Goal: Transaction & Acquisition: Obtain resource

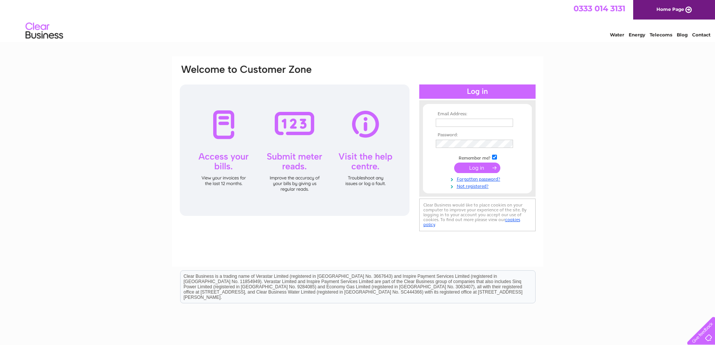
type input "office@princesparkgardencentre.com"
click at [486, 169] on input "submit" at bounding box center [477, 167] width 46 height 11
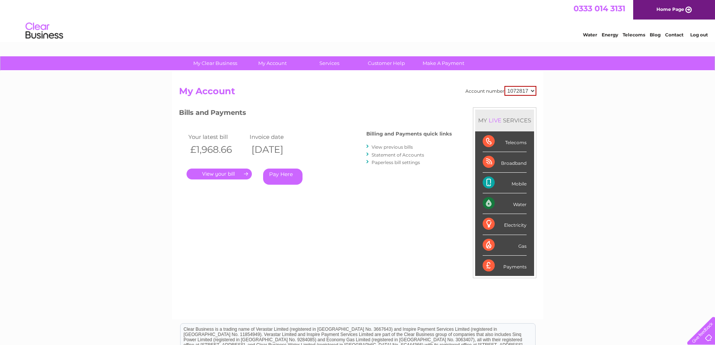
click at [396, 147] on link "View previous bills" at bounding box center [392, 147] width 41 height 6
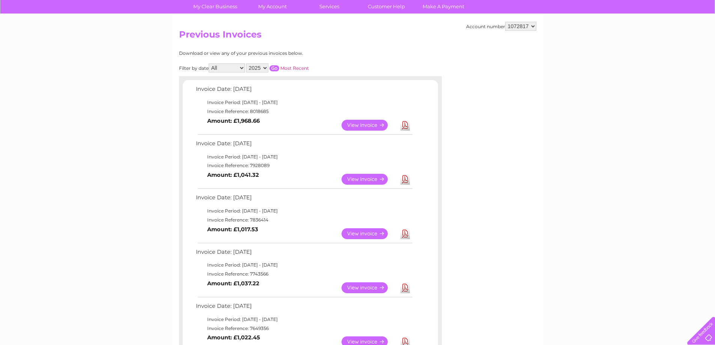
scroll to position [75, 0]
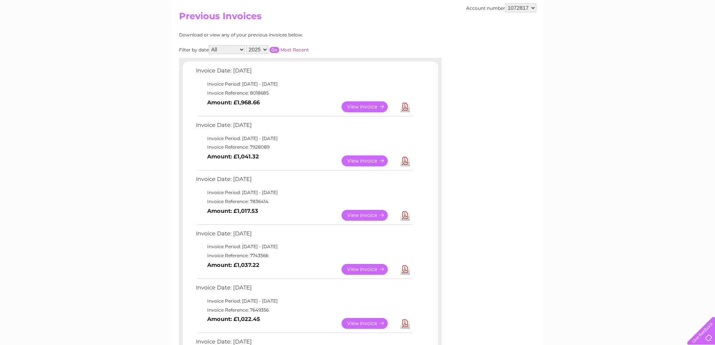
click at [360, 162] on link "View" at bounding box center [369, 160] width 55 height 11
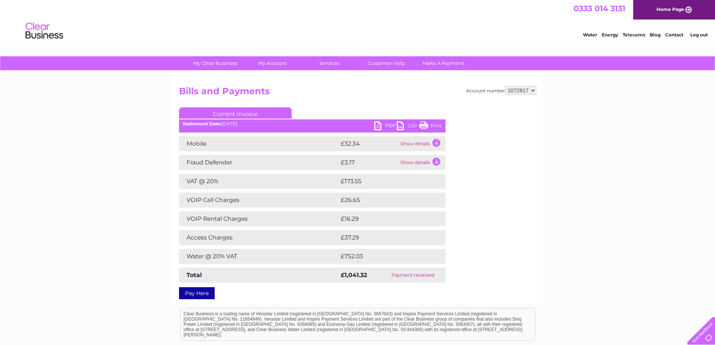
click at [385, 124] on link "PDF" at bounding box center [385, 126] width 23 height 11
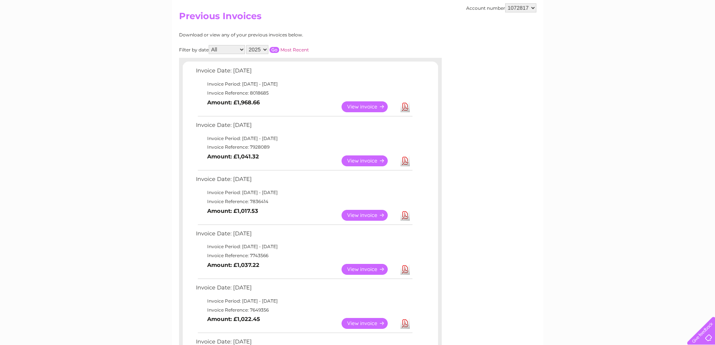
click at [370, 107] on link "View" at bounding box center [369, 106] width 55 height 11
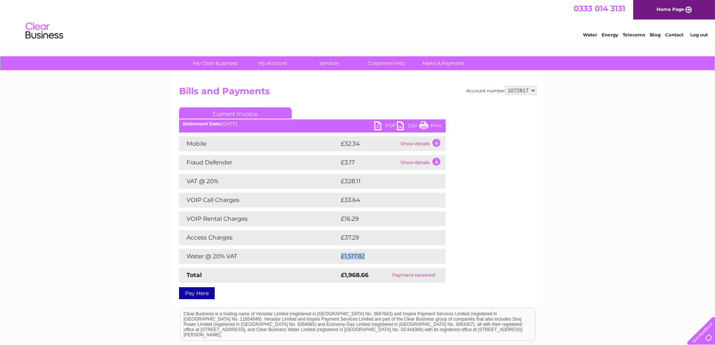
drag, startPoint x: 373, startPoint y: 258, endPoint x: 326, endPoint y: 256, distance: 46.9
click at [326, 256] on tr "Water @ 20% VAT £1,517.82" at bounding box center [312, 256] width 266 height 15
click at [479, 265] on div "Account number 1072817 Bills and Payments Current Invoice PDF CSV Print" at bounding box center [357, 191] width 357 height 211
drag, startPoint x: 215, startPoint y: 257, endPoint x: 242, endPoint y: 256, distance: 27.4
click at [242, 256] on td "Water @ 20% VAT" at bounding box center [259, 256] width 160 height 15
